Goal: Transaction & Acquisition: Purchase product/service

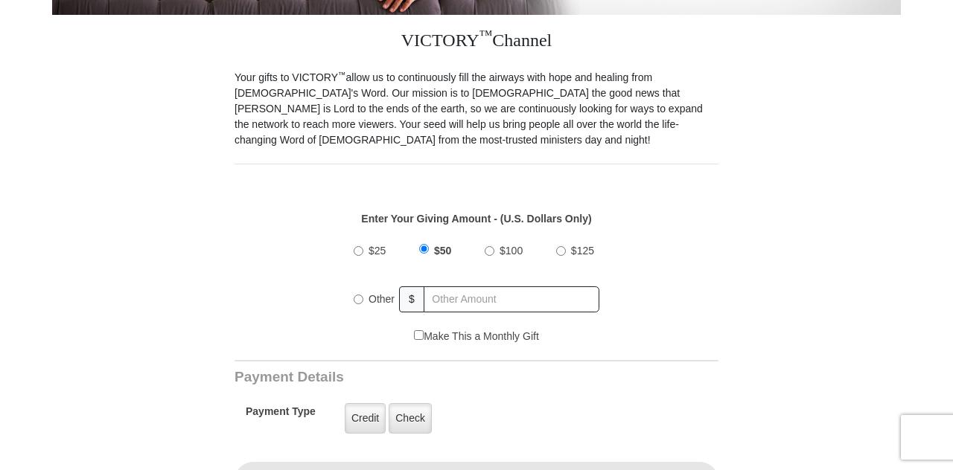
scroll to position [399, 0]
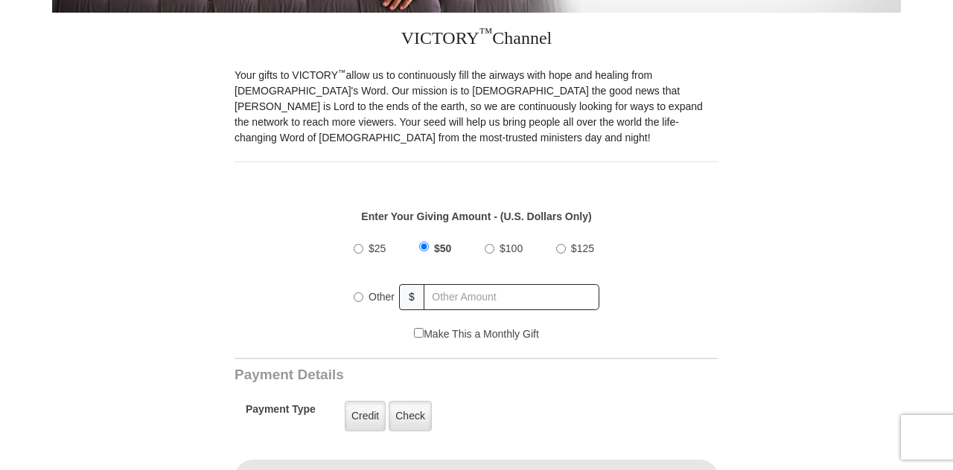
click at [496, 236] on label "$100" at bounding box center [510, 249] width 33 height 26
click at [494, 244] on input "$100" at bounding box center [489, 249] width 10 height 10
radio input "true"
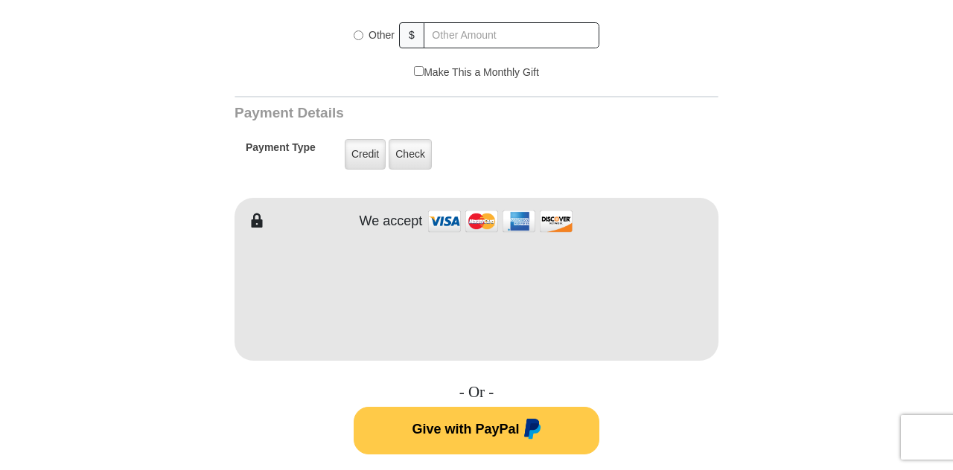
scroll to position [671, 0]
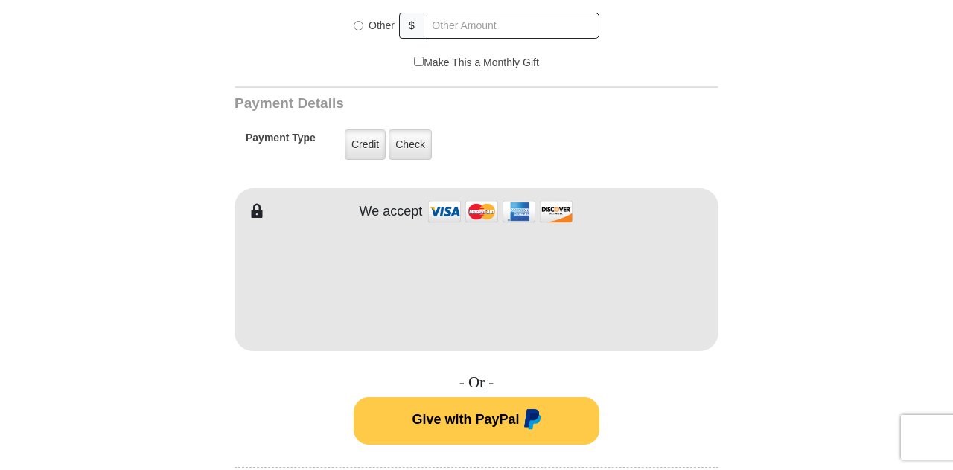
type input "Allan"
type input "Bornemann"
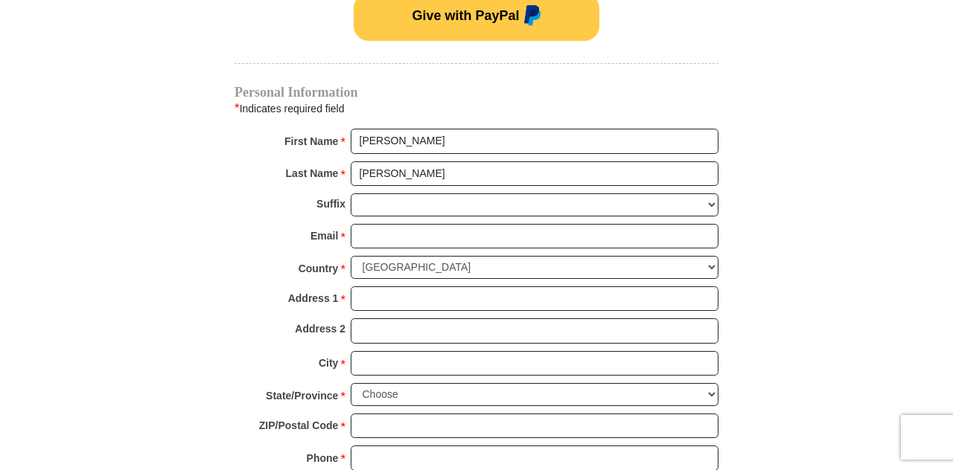
scroll to position [1087, 0]
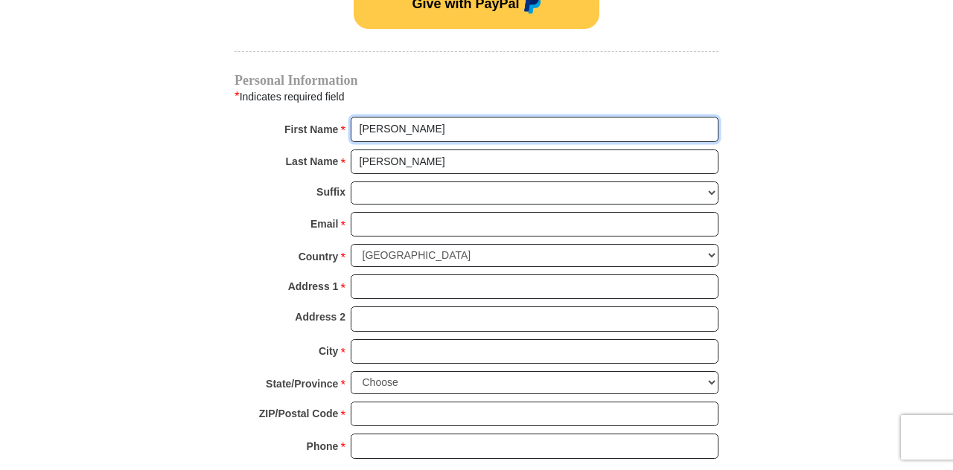
click at [454, 117] on input "Allan" at bounding box center [535, 129] width 368 height 25
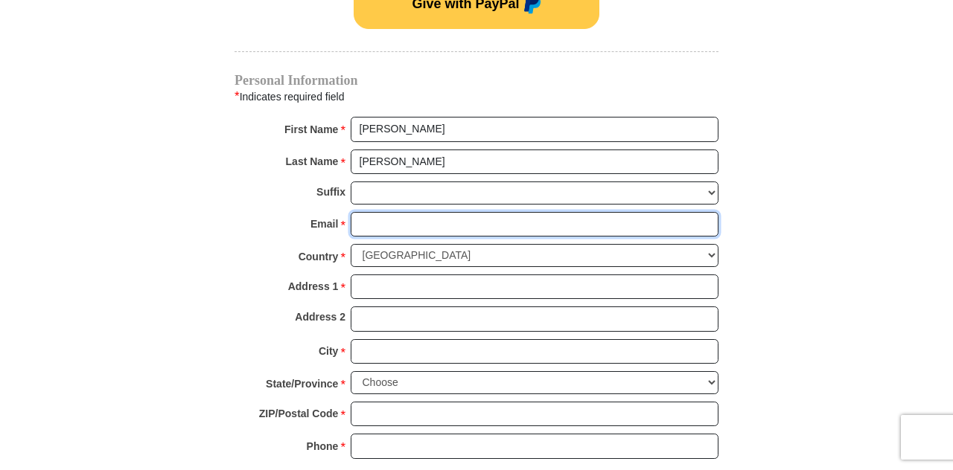
click at [434, 212] on input "Email *" at bounding box center [535, 224] width 368 height 25
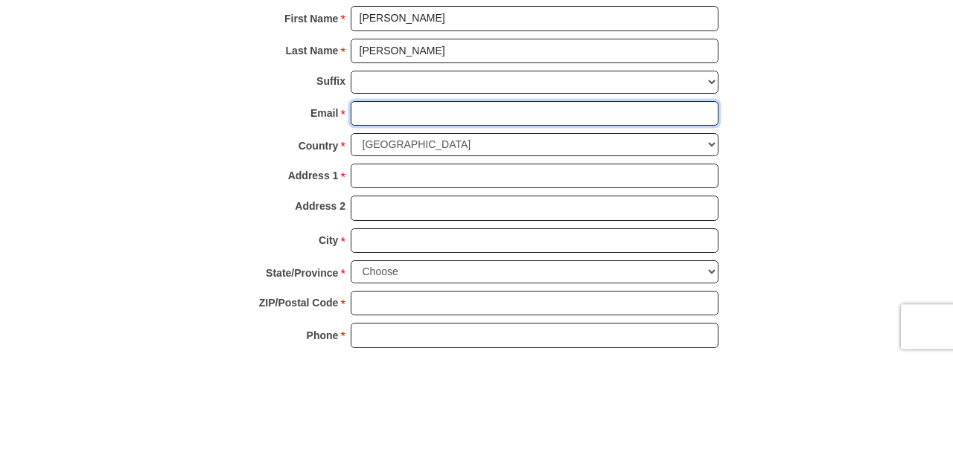
type input "allan.bornemann@yahoo.com"
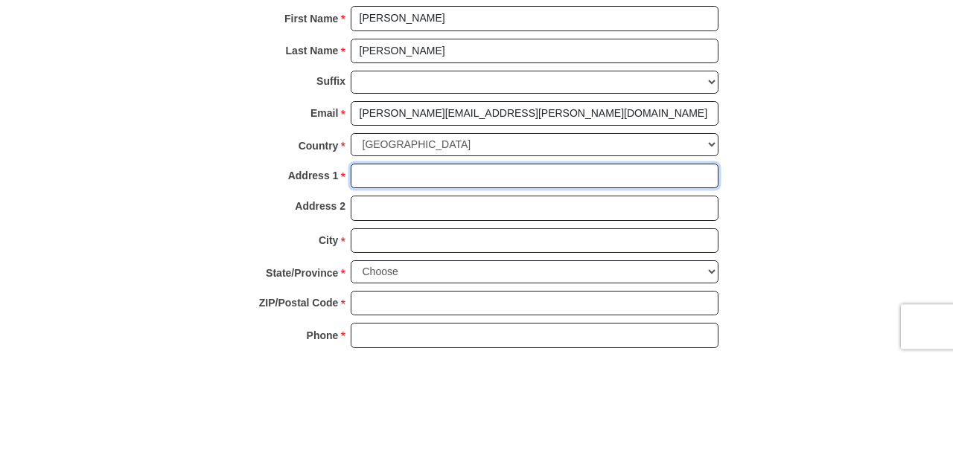
type input "4141 eagle rock boulevard"
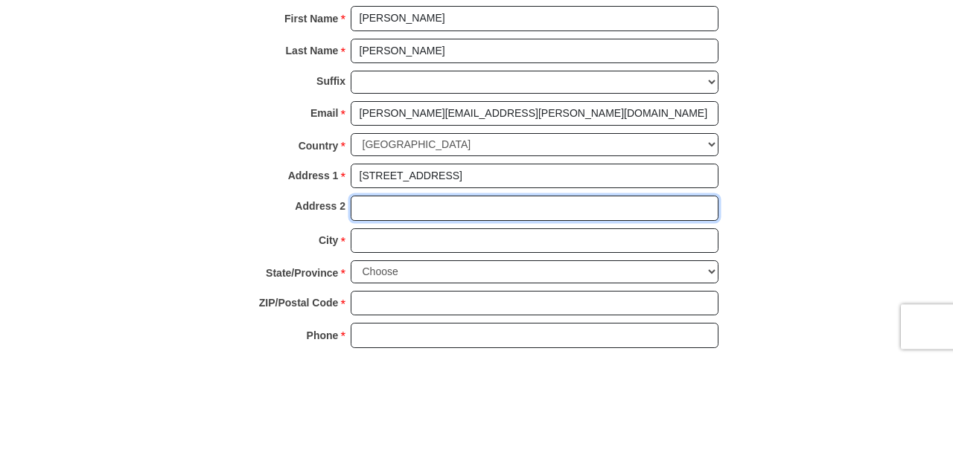
type input "110"
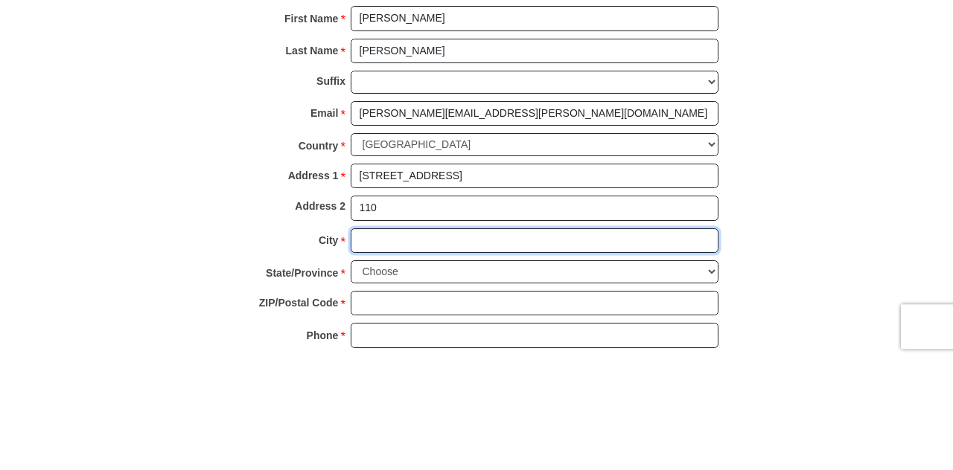
type input "Los Angeles"
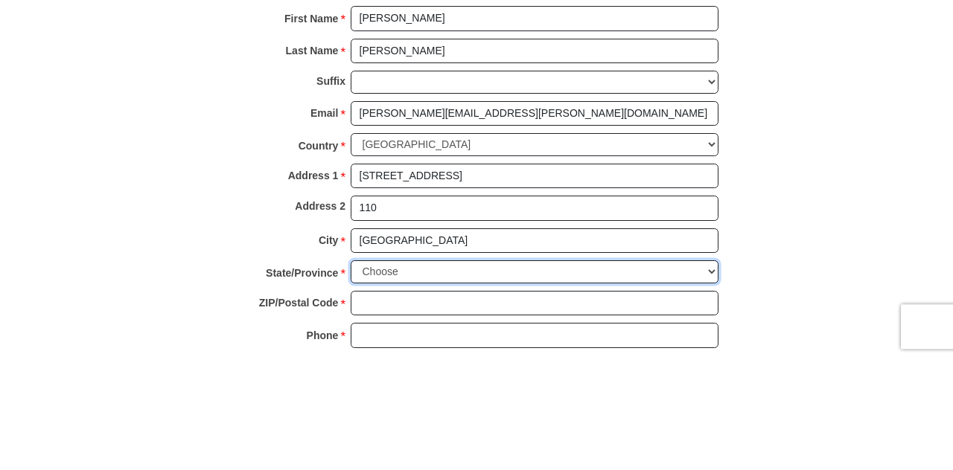
select select "CA"
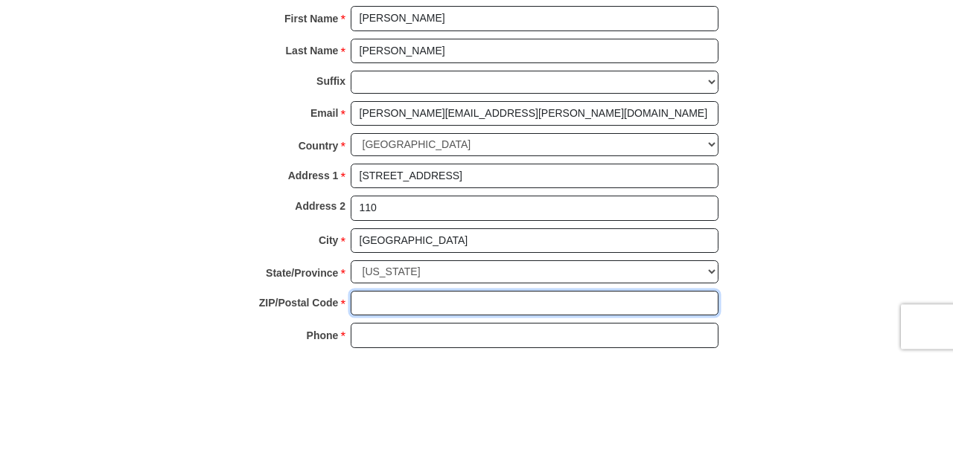
type input "90065"
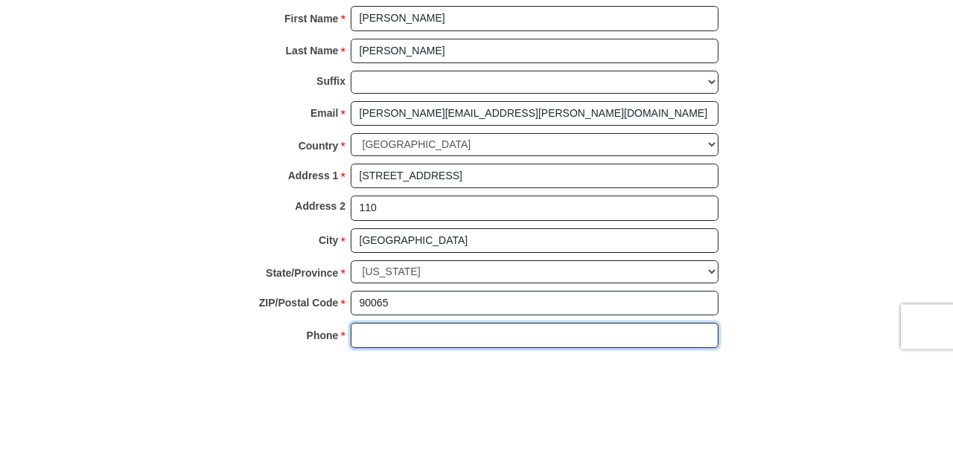
type input "3234746928"
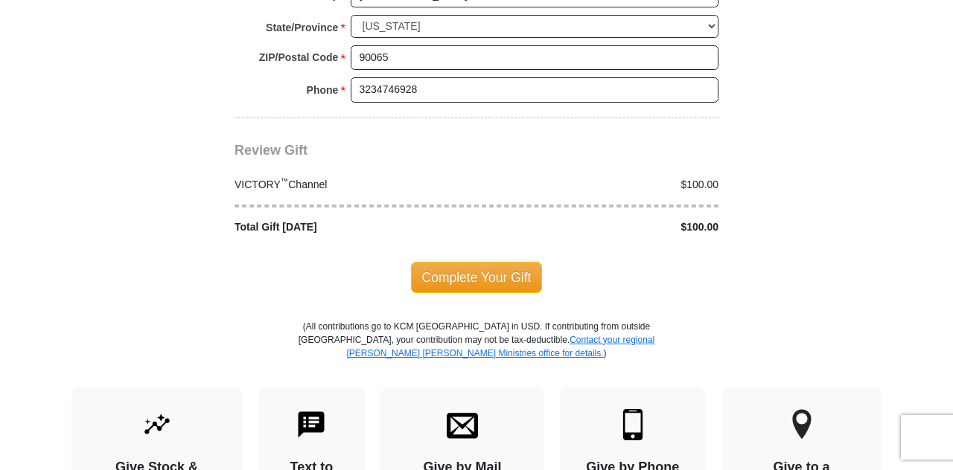
scroll to position [1444, 0]
click at [508, 261] on span "Complete Your Gift" at bounding box center [477, 276] width 132 height 31
